Goal: Task Accomplishment & Management: Manage account settings

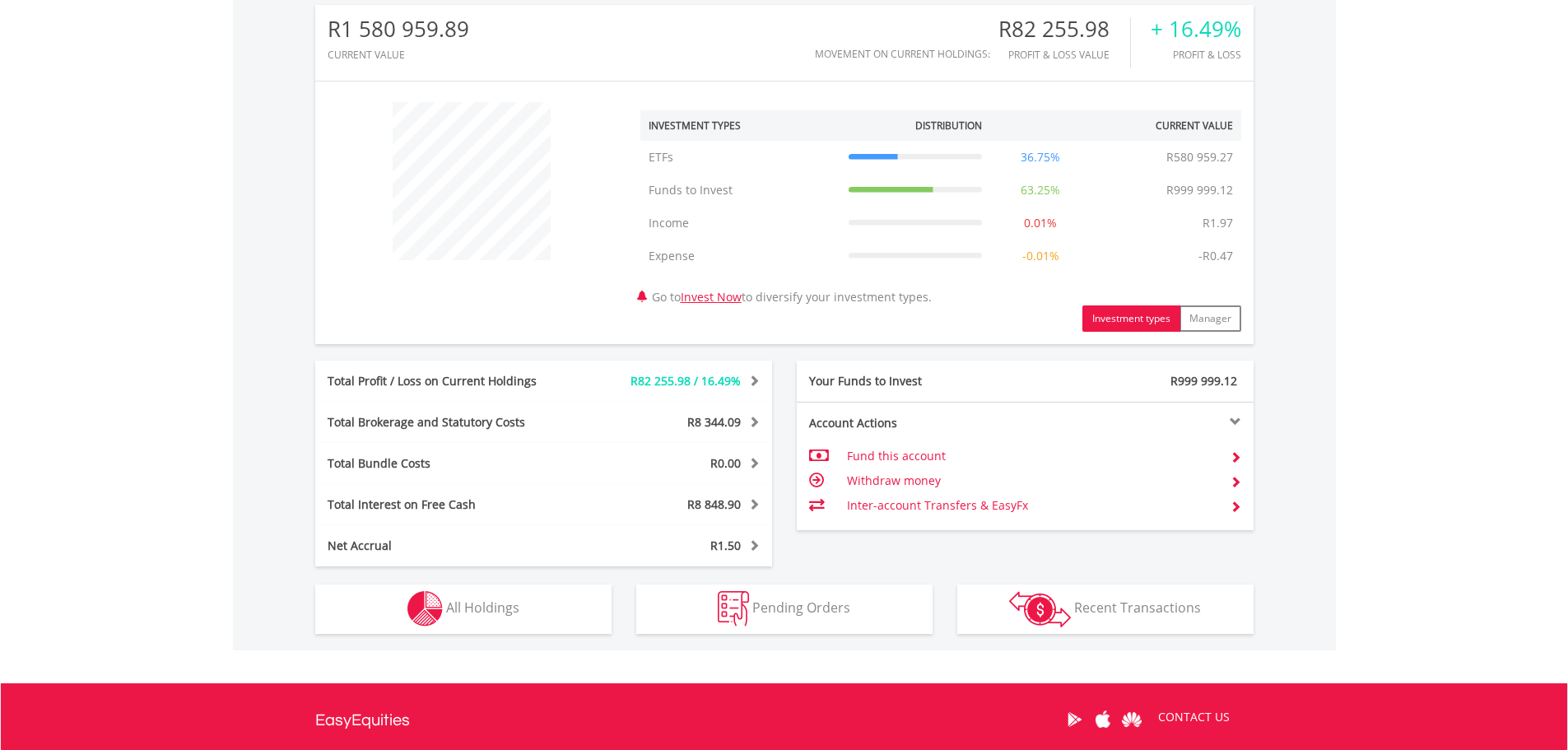
scroll to position [576, 0]
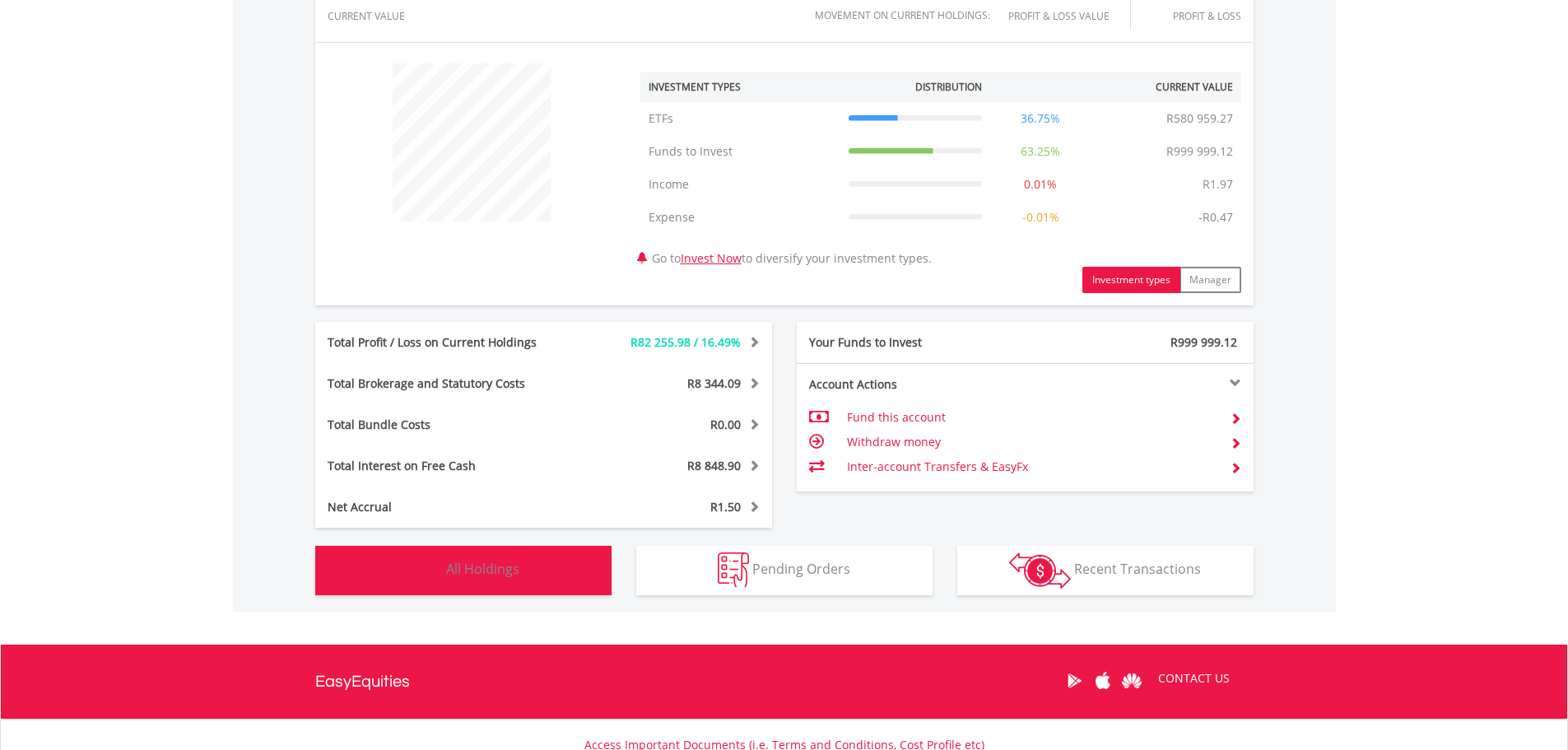
click at [472, 586] on button "Holdings All Holdings" at bounding box center [463, 570] width 296 height 49
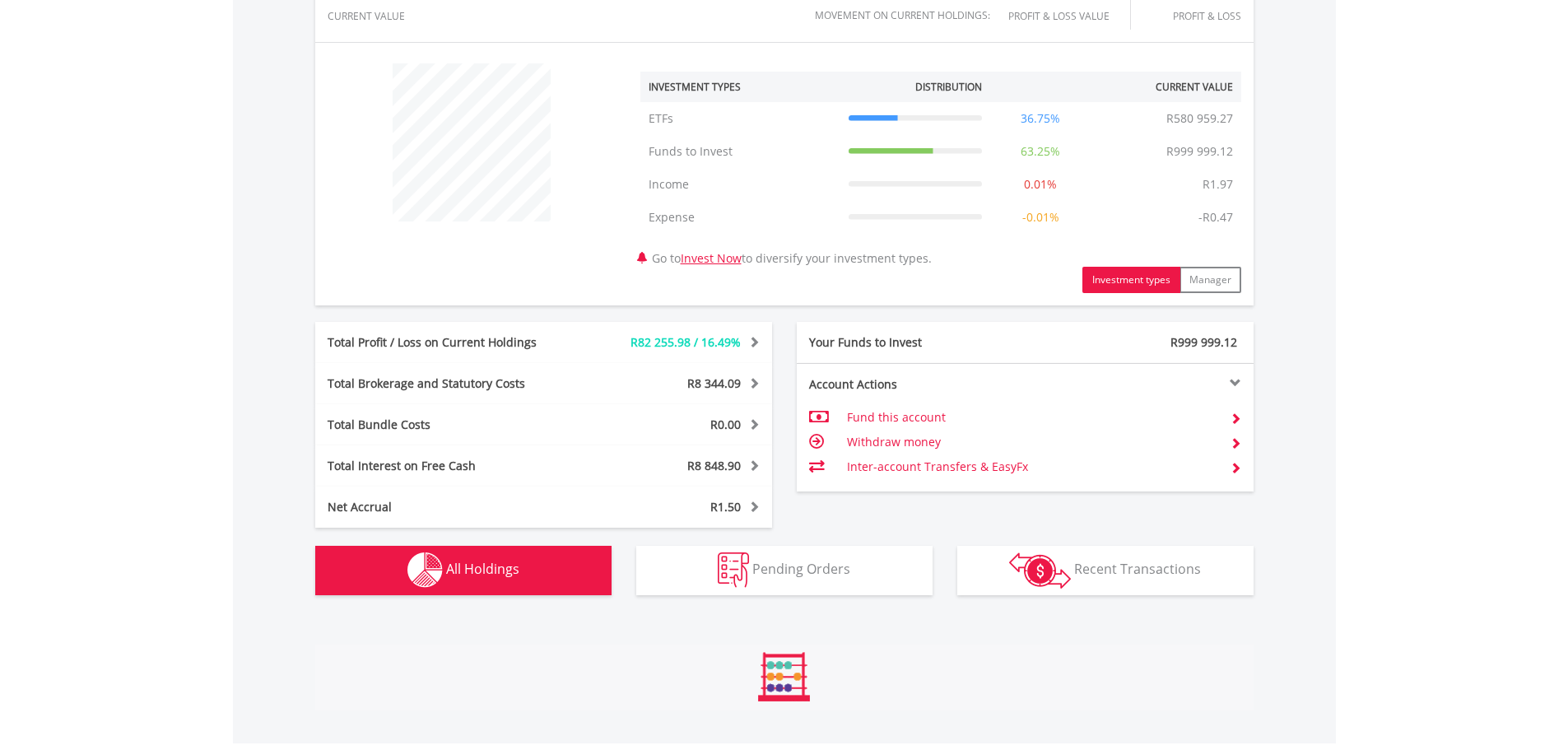
scroll to position [1220, 0]
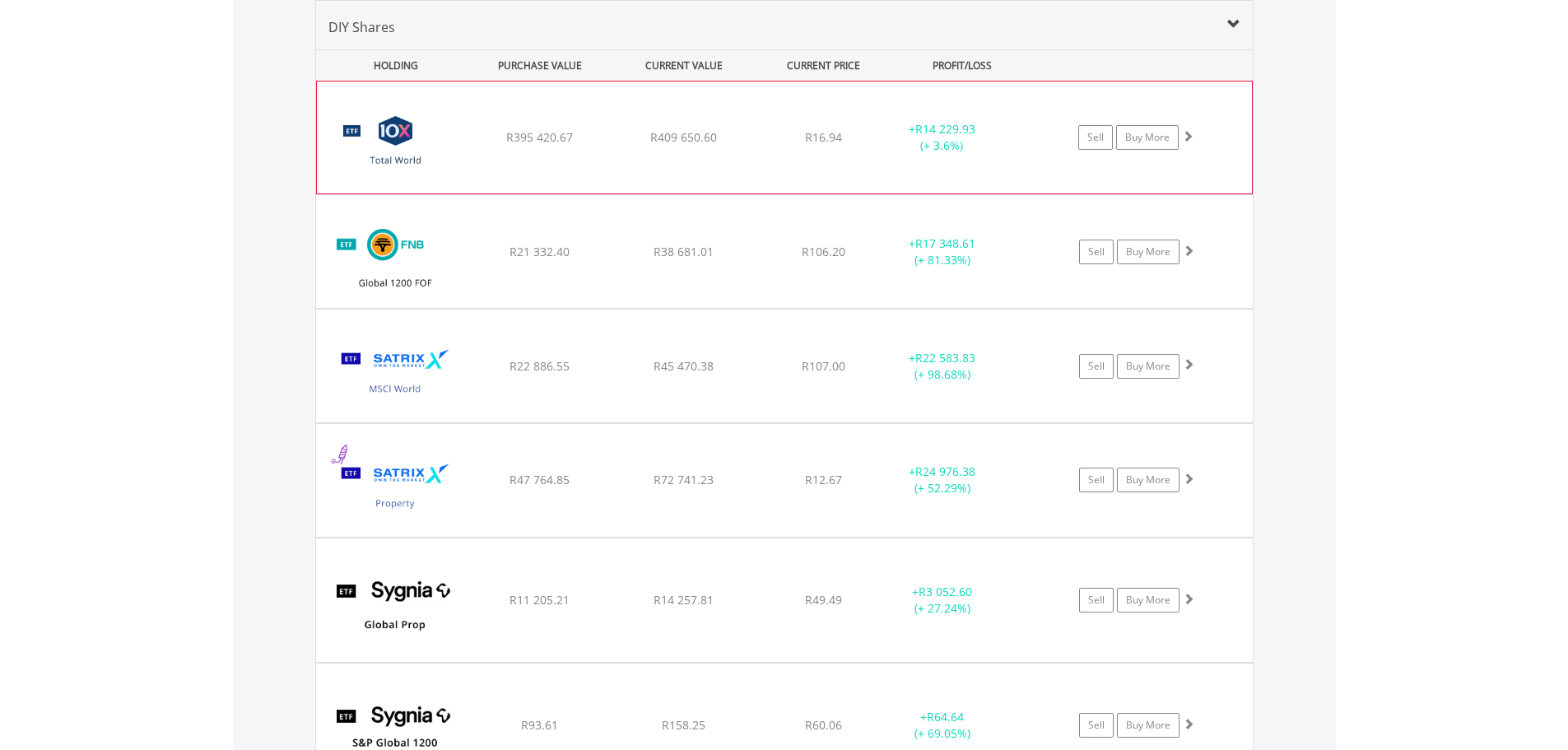
click at [486, 162] on div "﻿ 10X Total World Stock Feeder Exchange Traded Fund R395 420.67 R409 650.60 R16…" at bounding box center [784, 137] width 935 height 112
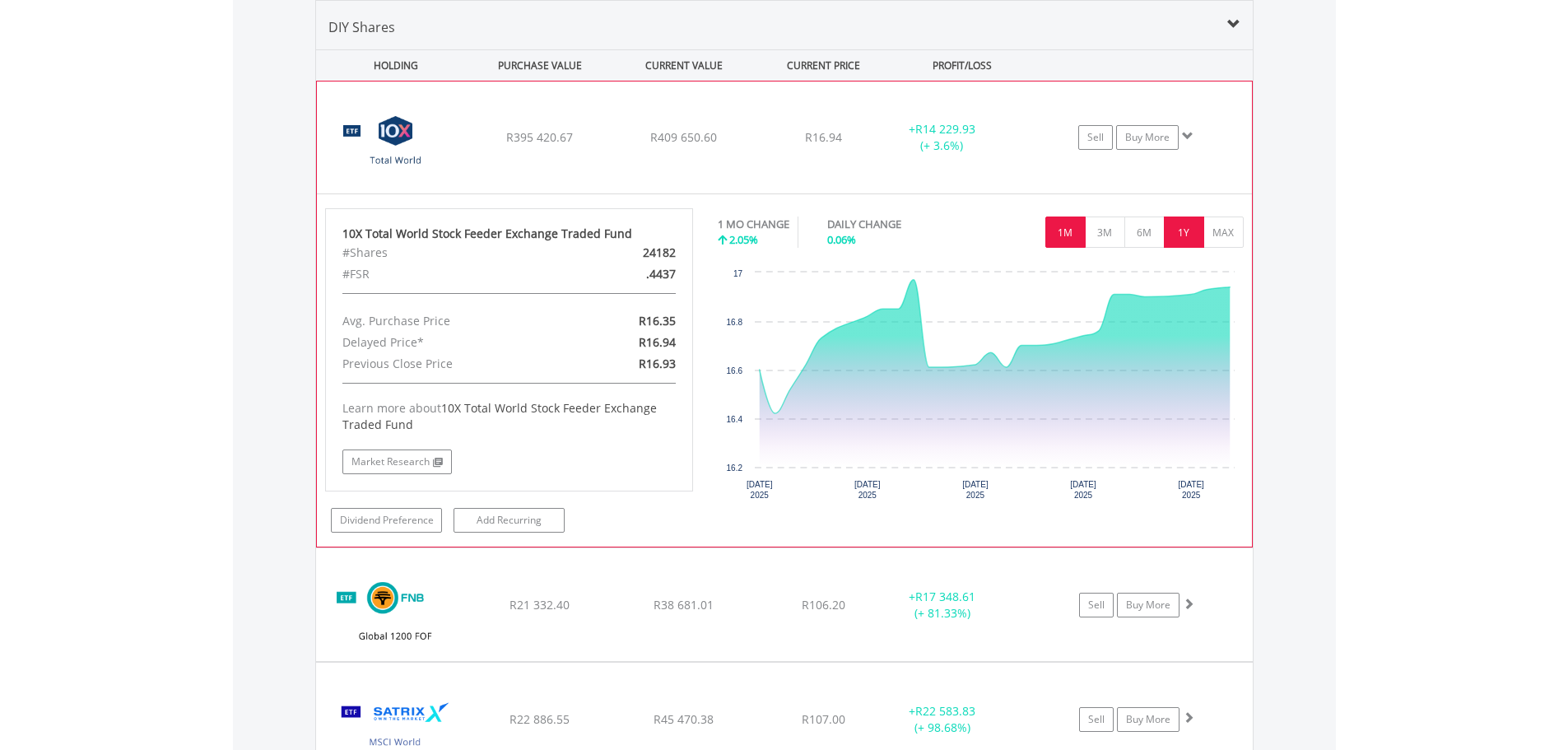
click at [1169, 233] on button "1Y" at bounding box center [1184, 232] width 40 height 31
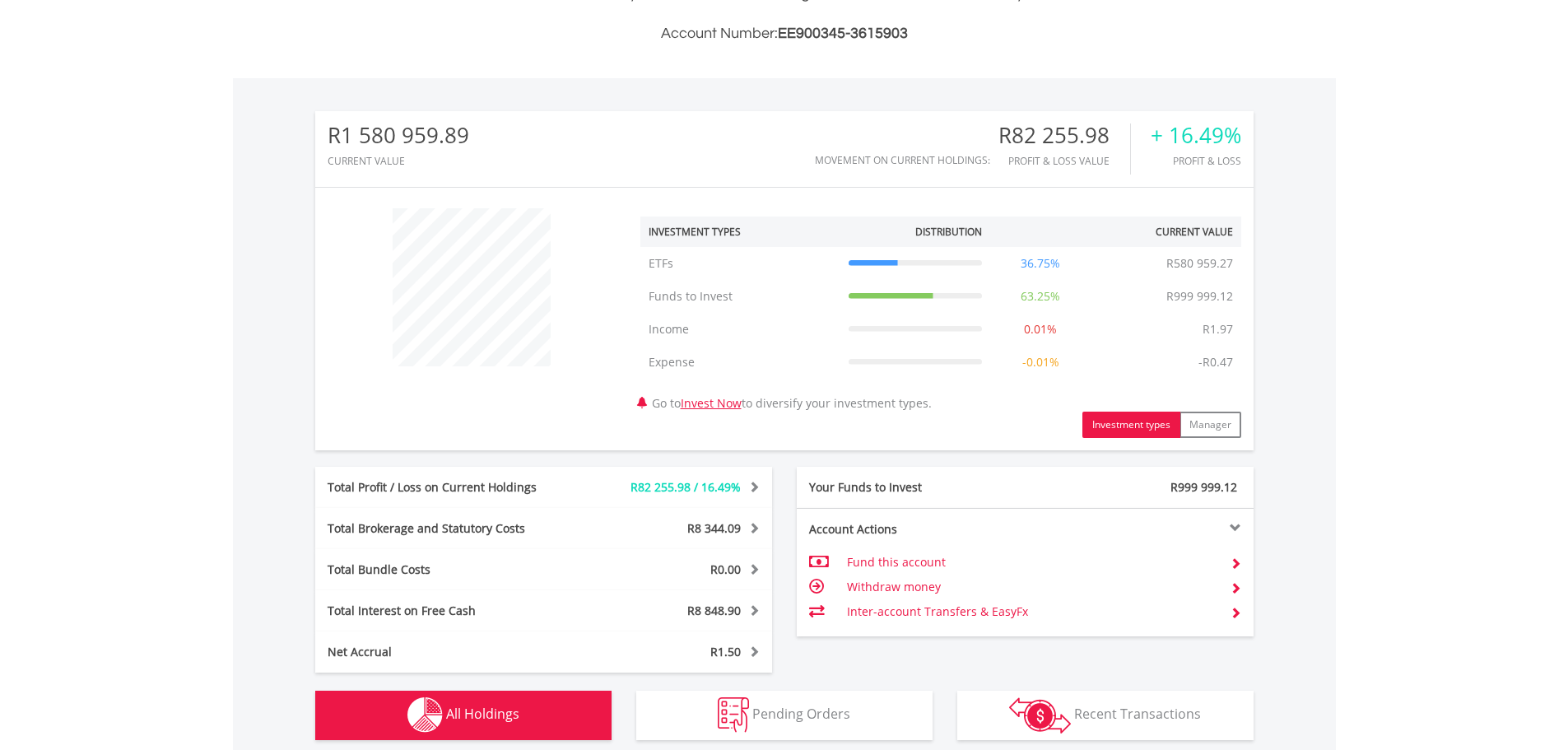
scroll to position [0, 0]
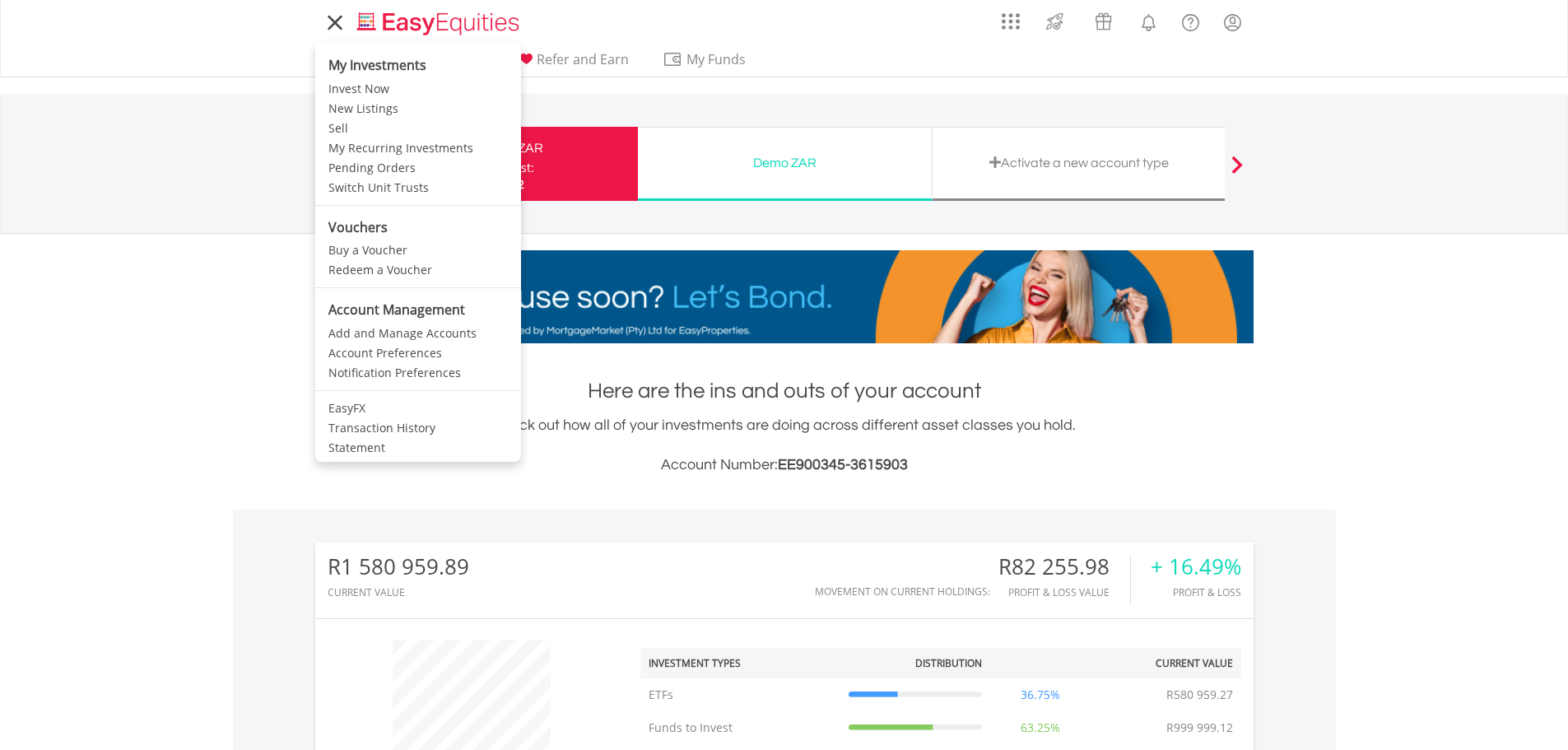
click at [331, 23] on icon at bounding box center [335, 23] width 23 height 21
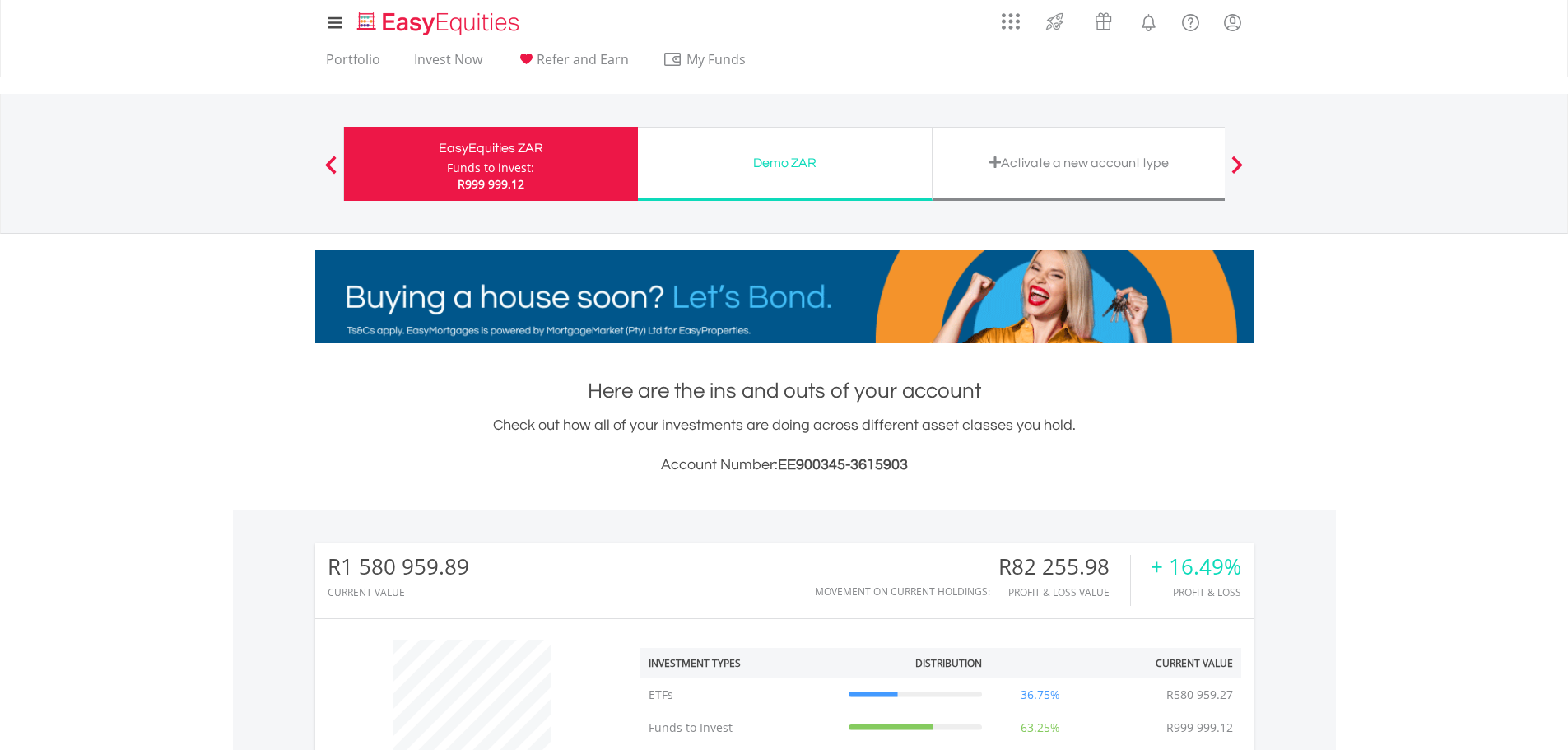
click at [1048, 164] on div "Activate a new account type" at bounding box center [1080, 162] width 274 height 23
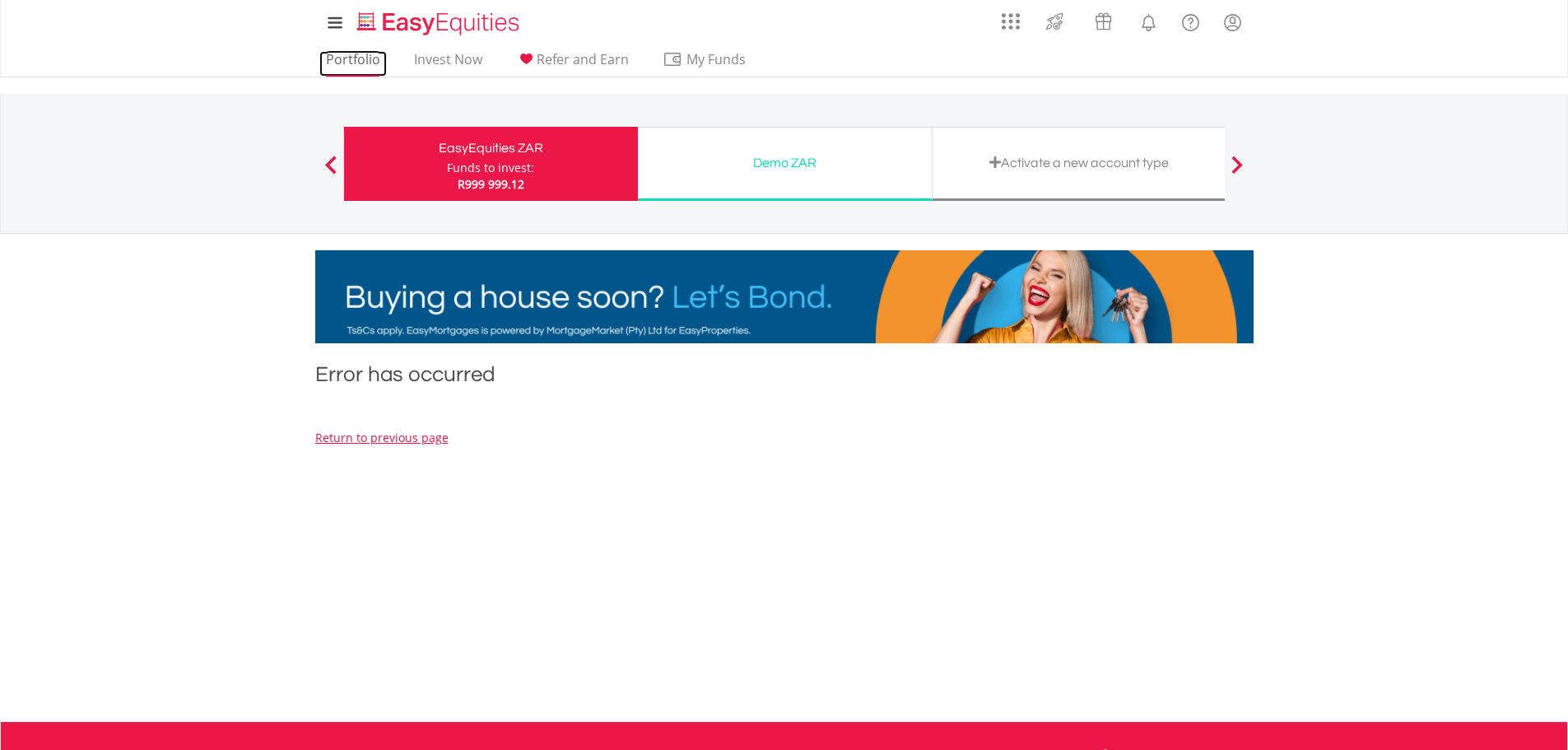
click at [347, 66] on link "Portfolio" at bounding box center [353, 63] width 68 height 25
